Goal: Task Accomplishment & Management: Complete application form

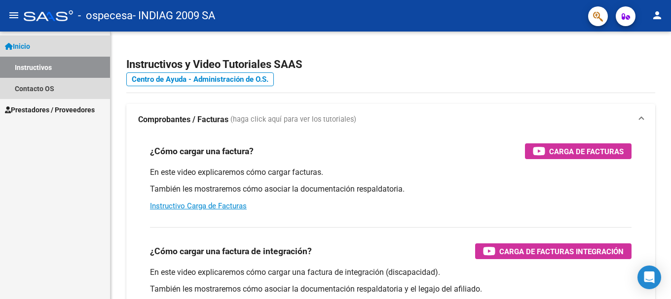
click at [47, 45] on link "Inicio" at bounding box center [55, 46] width 110 height 21
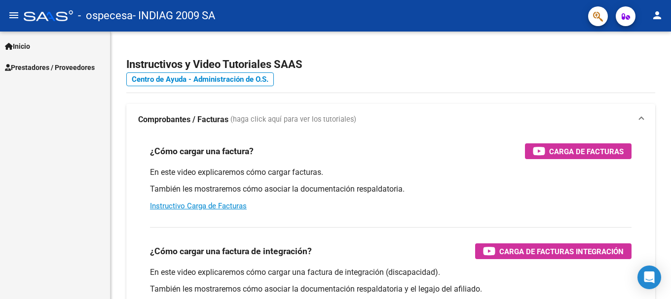
click at [56, 53] on link "Inicio" at bounding box center [55, 46] width 110 height 21
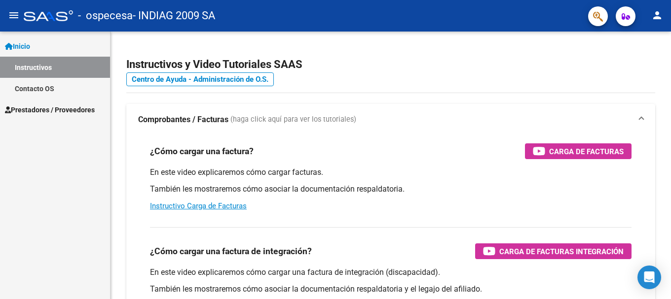
click at [56, 53] on link "Inicio" at bounding box center [55, 46] width 110 height 21
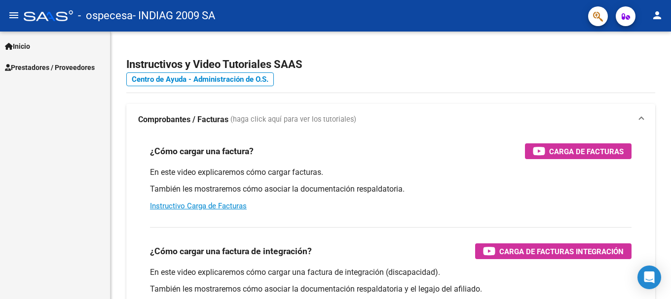
click at [58, 81] on div "Inicio Instructivos Contacto OS Prestadores / Proveedores Facturas - Listado/Ca…" at bounding box center [55, 166] width 110 height 268
click at [58, 69] on span "Prestadores / Proveedores" at bounding box center [50, 67] width 90 height 11
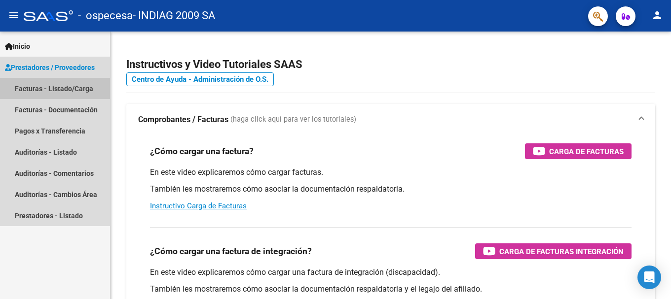
click at [59, 89] on link "Facturas - Listado/Carga" at bounding box center [55, 88] width 110 height 21
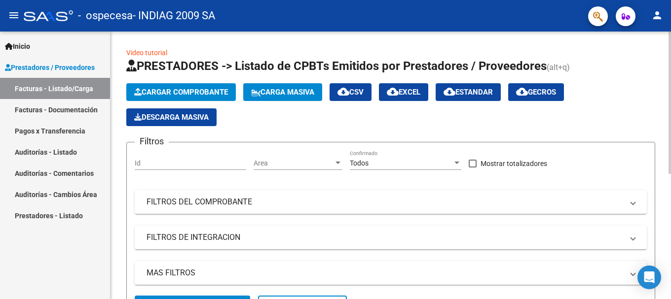
click at [207, 93] on span "Cargar Comprobante" at bounding box center [181, 92] width 94 height 9
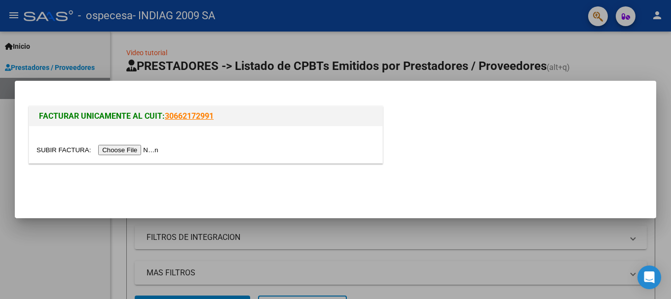
click at [120, 151] on input "file" at bounding box center [99, 150] width 125 height 10
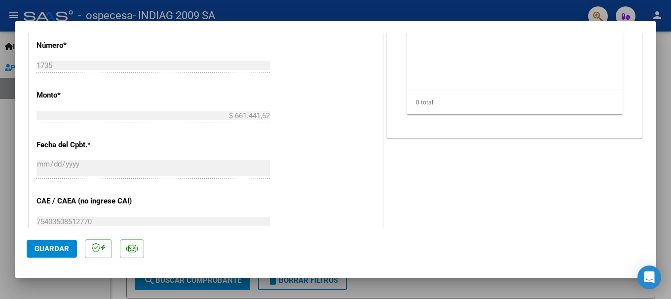
scroll to position [593, 0]
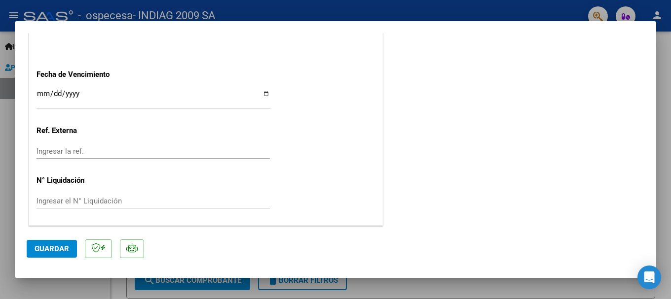
click at [59, 249] on span "Guardar" at bounding box center [52, 249] width 35 height 9
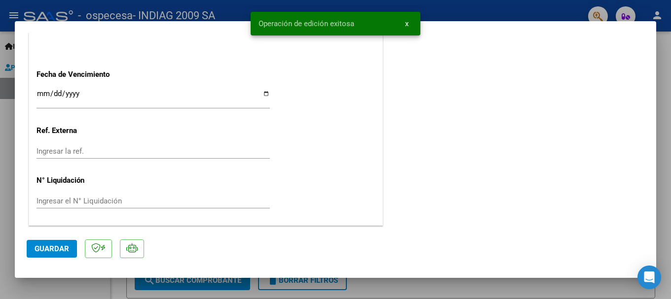
click at [406, 24] on span "x" at bounding box center [406, 23] width 3 height 9
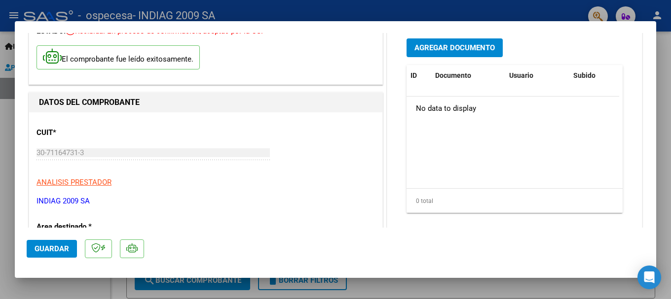
scroll to position [0, 0]
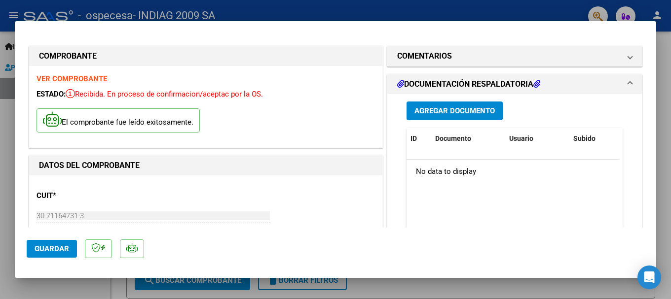
click at [460, 110] on span "Agregar Documento" at bounding box center [454, 111] width 80 height 9
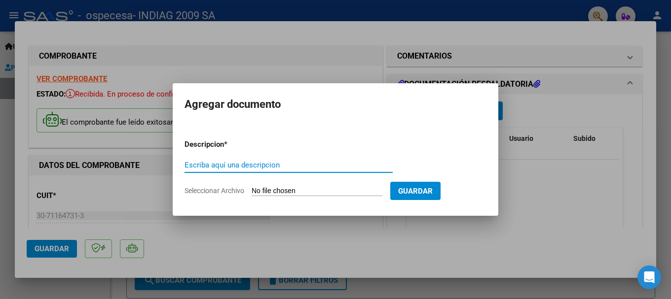
click at [240, 168] on input "Escriba aquí una descripcion" at bounding box center [289, 165] width 208 height 9
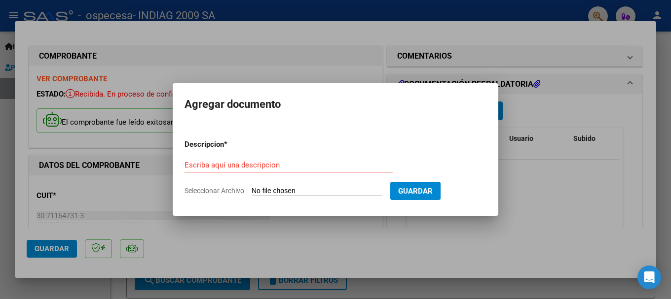
click at [298, 190] on input "Seleccionar Archivo" at bounding box center [317, 191] width 131 height 9
type input "C:\fakepath\Documentacion Respaldatoria.pdf"
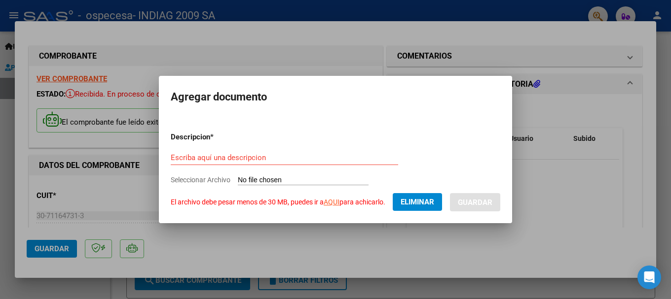
click at [248, 159] on input "Escriba aquí una descripcion" at bounding box center [284, 157] width 227 height 9
click at [253, 155] on input "Escriba aquí una descripcion" at bounding box center [284, 157] width 227 height 9
type input "Documentación Respaldatoria"
click at [332, 202] on link "AQUI" at bounding box center [332, 202] width 16 height 8
click at [413, 201] on span "Eliminar" at bounding box center [418, 202] width 34 height 9
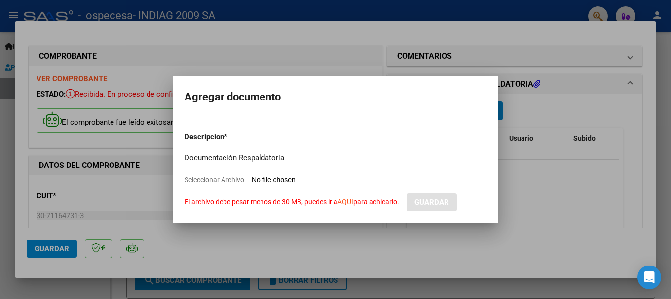
click at [299, 179] on input "Seleccionar Archivo El archivo debe pesar menos de 30 MB, puedes ir a AQUI para…" at bounding box center [317, 180] width 131 height 9
type input "C:\fakepath\Documentacion Respaldatoria.pdf"
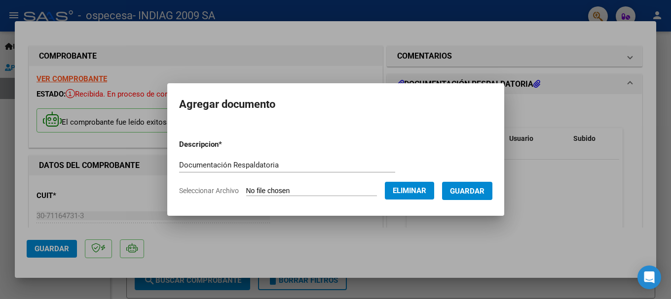
click at [471, 189] on span "Guardar" at bounding box center [467, 191] width 35 height 9
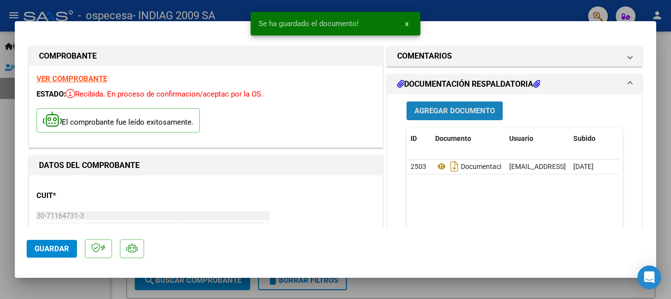
click at [443, 111] on span "Agregar Documento" at bounding box center [454, 111] width 80 height 9
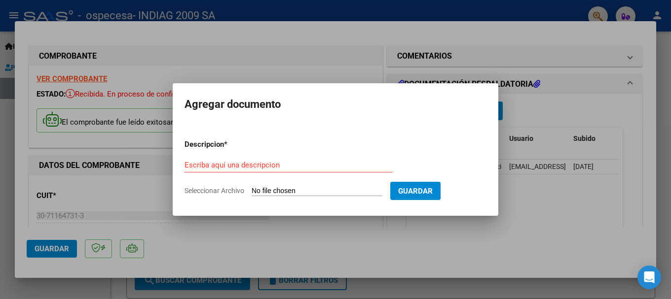
click at [275, 191] on input "Seleccionar Archivo" at bounding box center [317, 191] width 131 height 9
type input "C:\fakepath\Ctrl Fact Septiembre 2025.pdf"
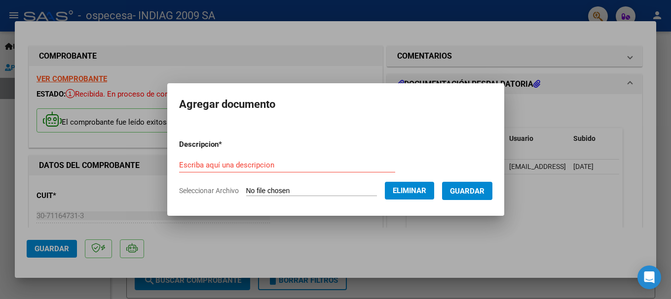
click at [286, 167] on input "Escriba aquí una descripcion" at bounding box center [287, 165] width 216 height 9
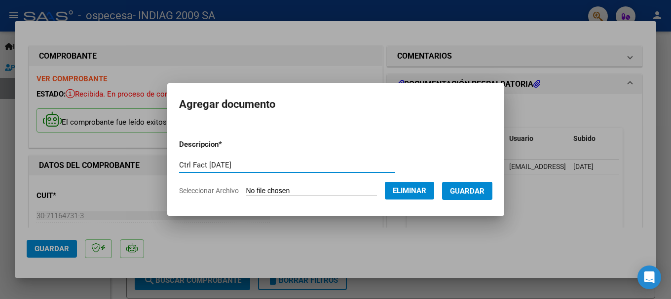
type input "Ctrl Fact Septiembre 2025"
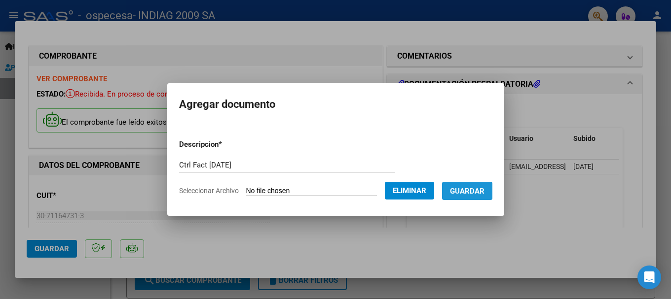
click at [484, 189] on span "Guardar" at bounding box center [467, 191] width 35 height 9
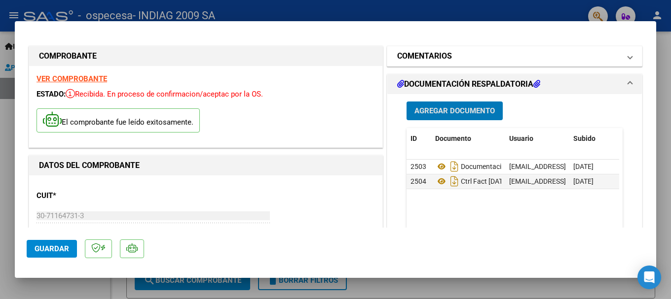
click at [445, 53] on h1 "COMENTARIOS" at bounding box center [424, 56] width 55 height 12
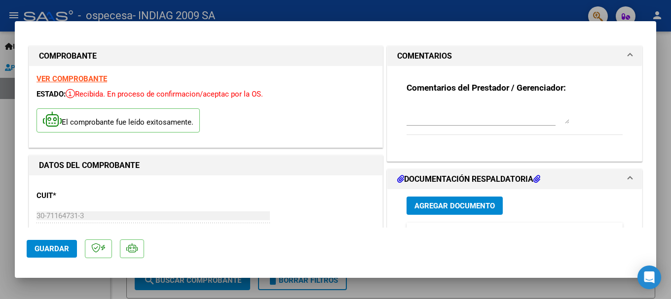
click at [445, 53] on h1 "COMENTARIOS" at bounding box center [424, 56] width 55 height 12
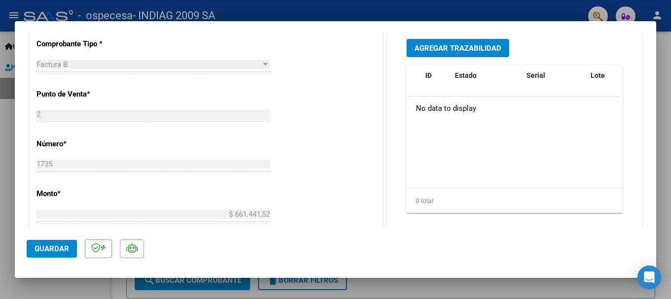
scroll to position [543, 0]
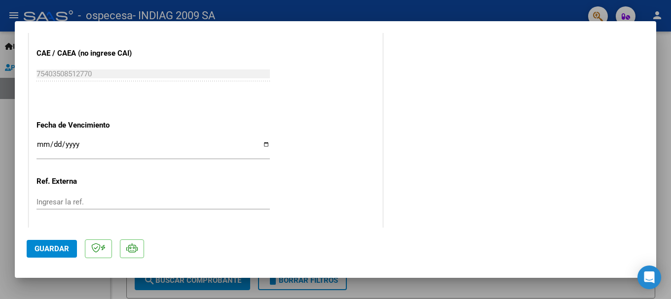
click at [59, 251] on span "Guardar" at bounding box center [52, 249] width 35 height 9
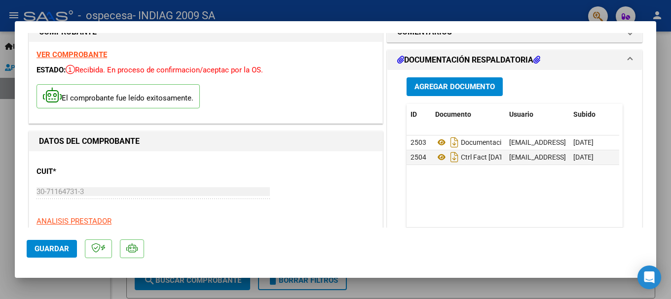
scroll to position [0, 0]
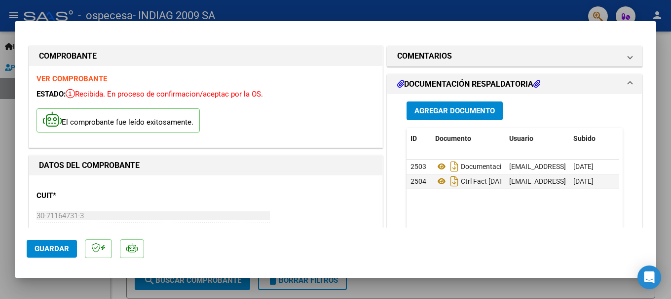
click at [662, 125] on div at bounding box center [335, 149] width 671 height 299
type input "$ 0,00"
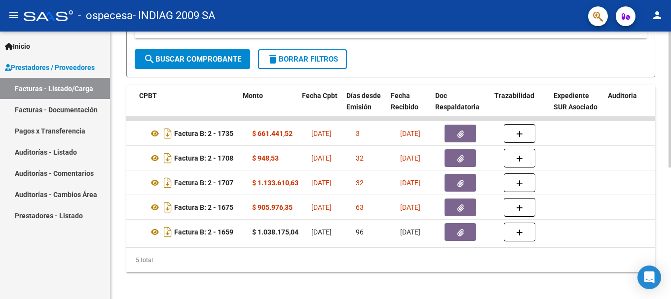
scroll to position [0, 338]
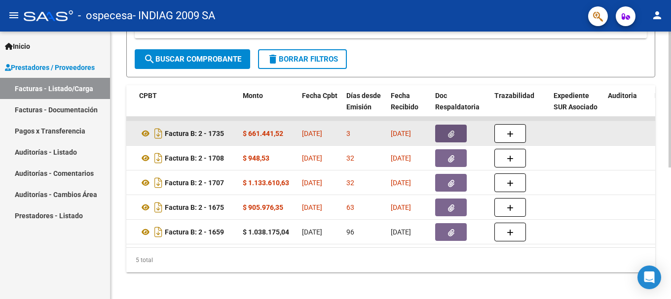
click at [449, 139] on button "button" at bounding box center [451, 134] width 32 height 18
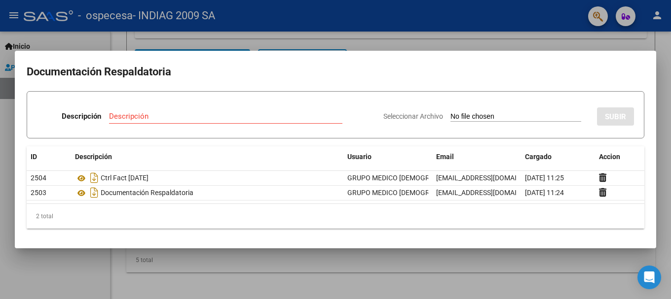
click at [564, 43] on div at bounding box center [335, 149] width 671 height 299
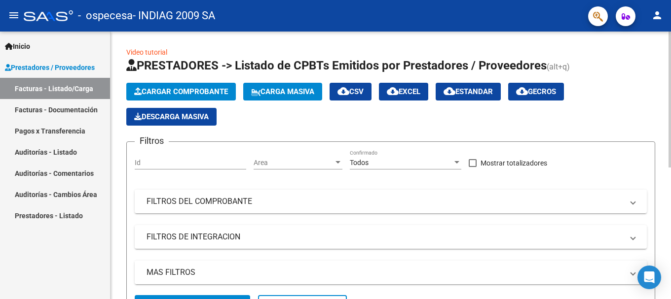
scroll to position [0, 0]
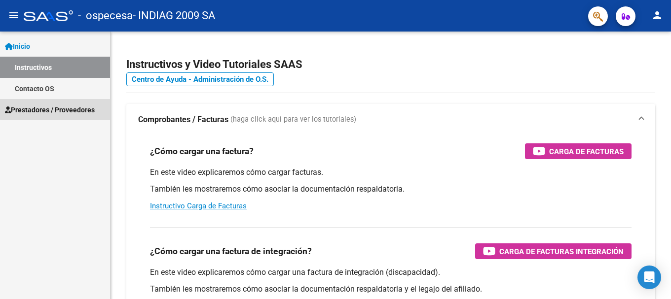
click at [62, 109] on span "Prestadores / Proveedores" at bounding box center [50, 110] width 90 height 11
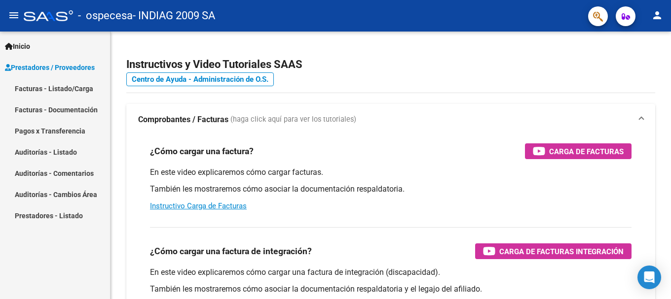
click at [73, 89] on link "Facturas - Listado/Carga" at bounding box center [55, 88] width 110 height 21
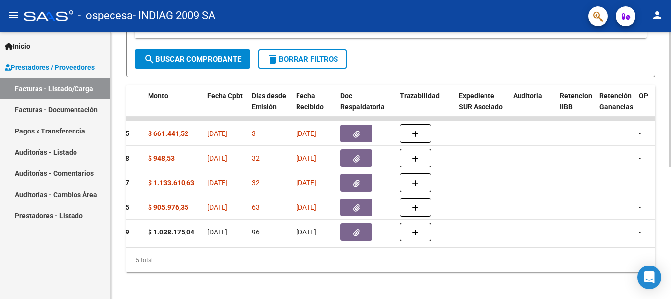
scroll to position [0, 451]
